Goal: Navigation & Orientation: Find specific page/section

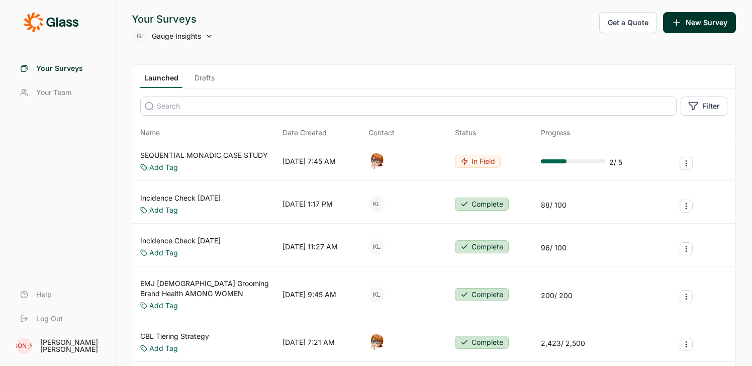
click at [48, 320] on span "Log Out" at bounding box center [49, 319] width 27 height 10
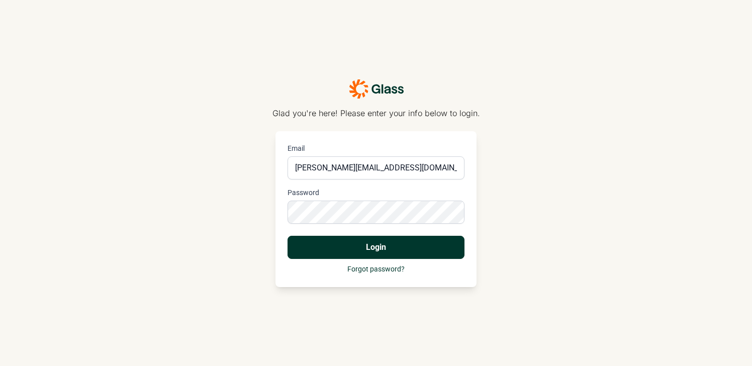
click at [288, 156] on div at bounding box center [288, 156] width 0 height 0
type input "[PERSON_NAME][EMAIL_ADDRESS][DOMAIN_NAME]"
click at [376, 244] on button "Login" at bounding box center [376, 247] width 177 height 23
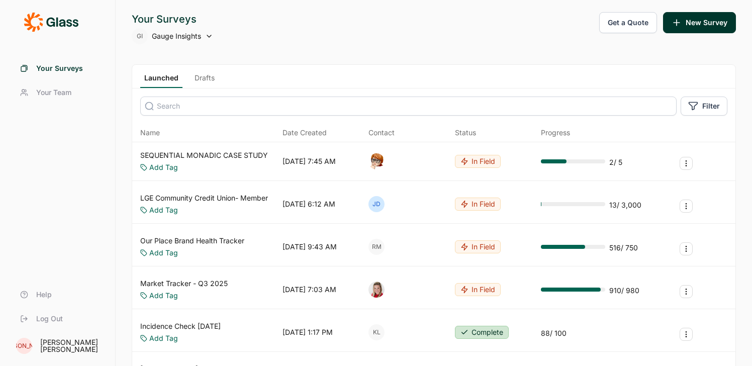
click at [183, 38] on span "Gauge Insights" at bounding box center [176, 36] width 49 height 10
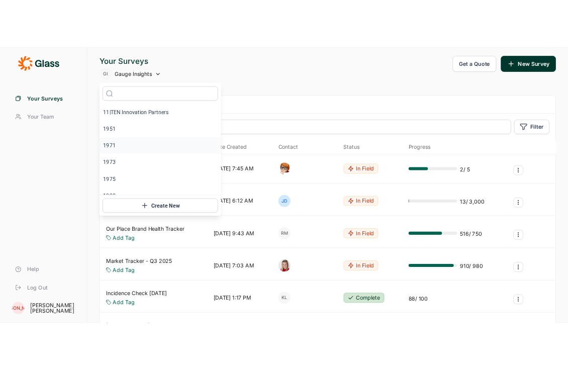
scroll to position [395, 0]
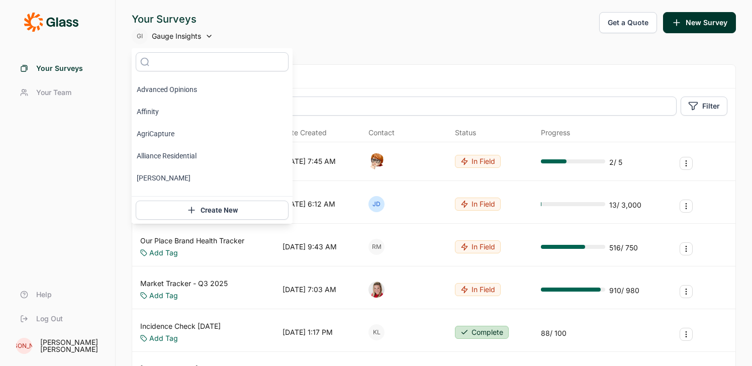
click at [84, 202] on div "Your Surveys Your Team Help Log Out" at bounding box center [57, 193] width 91 height 275
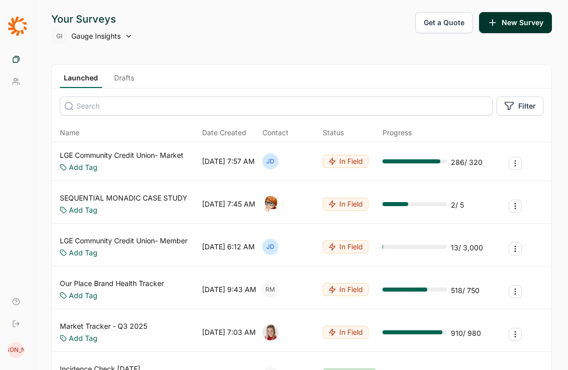
click at [119, 76] on link "Drafts" at bounding box center [124, 80] width 28 height 15
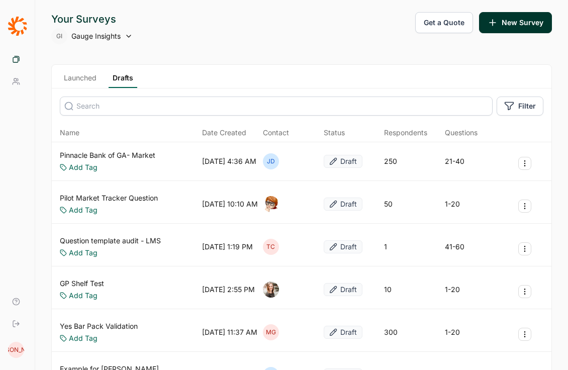
click at [86, 72] on div "Launched Drafts" at bounding box center [302, 77] width 500 height 24
click at [86, 74] on div "Launched Drafts" at bounding box center [302, 77] width 500 height 24
click at [86, 74] on link "Launched" at bounding box center [80, 80] width 41 height 15
